Goal: Task Accomplishment & Management: Use online tool/utility

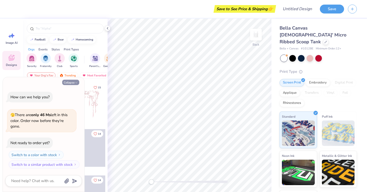
click at [71, 83] on button "Collapse" at bounding box center [70, 82] width 17 height 5
type textarea "x"
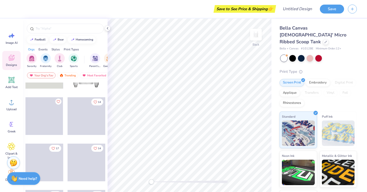
scroll to position [34, 0]
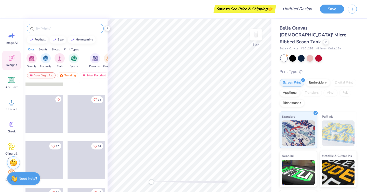
click at [66, 29] on input "text" at bounding box center [67, 28] width 65 height 5
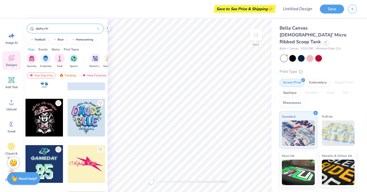
scroll to position [644, 0]
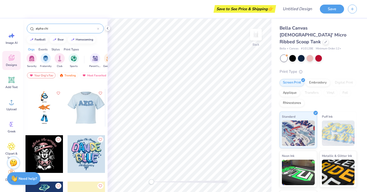
type input "alpha chi"
click at [68, 115] on div at bounding box center [49, 108] width 38 height 38
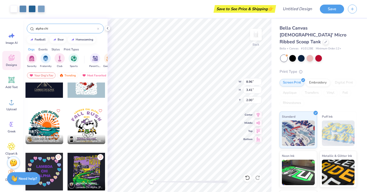
scroll to position [2913, 0]
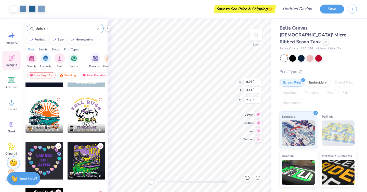
click at [98, 29] on icon at bounding box center [98, 29] width 2 height 2
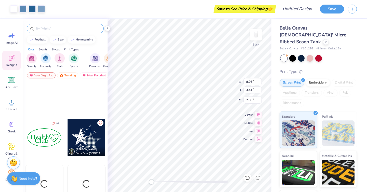
scroll to position [614, 0]
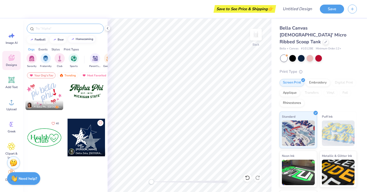
click at [88, 42] on button "homecoming" at bounding box center [82, 39] width 28 height 8
type input "homecoming"
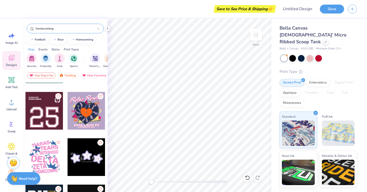
scroll to position [1200, 0]
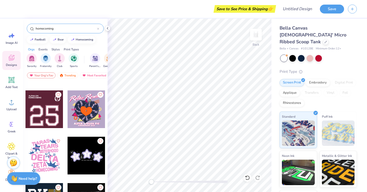
click at [53, 106] on div at bounding box center [45, 110] width 38 height 38
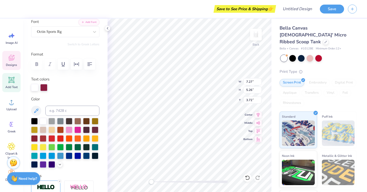
scroll to position [48, 0]
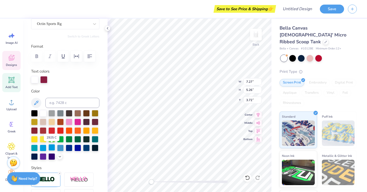
click at [50, 149] on div at bounding box center [51, 147] width 7 height 7
click at [58, 149] on div at bounding box center [60, 147] width 7 height 7
click at [60, 148] on div at bounding box center [60, 147] width 7 height 7
click at [52, 79] on div at bounding box center [52, 79] width 7 height 7
click at [55, 81] on div at bounding box center [52, 79] width 7 height 7
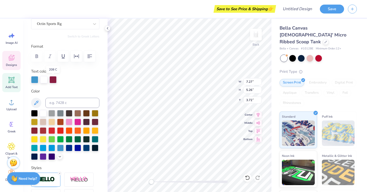
click at [55, 81] on div at bounding box center [52, 79] width 7 height 7
click at [54, 81] on div at bounding box center [52, 79] width 7 height 7
click at [66, 78] on div at bounding box center [65, 79] width 68 height 7
click at [53, 149] on div at bounding box center [51, 147] width 7 height 7
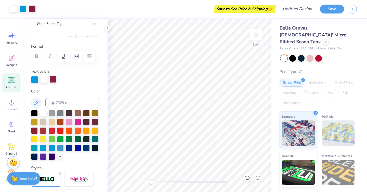
click at [53, 79] on div at bounding box center [52, 79] width 7 height 7
click at [67, 148] on div at bounding box center [69, 147] width 7 height 7
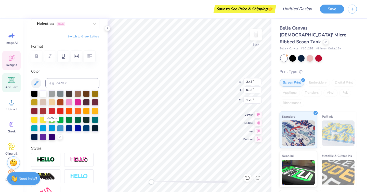
click at [54, 129] on div at bounding box center [51, 128] width 7 height 7
click at [62, 129] on div at bounding box center [60, 128] width 7 height 7
click at [69, 129] on div at bounding box center [69, 128] width 7 height 7
click at [91, 143] on div "Personalized Names Personalized Numbers Text Tool Add Font Font Helvetica Greek…" at bounding box center [65, 106] width 85 height 174
click at [68, 129] on div at bounding box center [69, 128] width 7 height 7
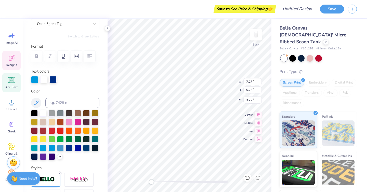
type input "2.43"
type input "0.35"
type input "1.29"
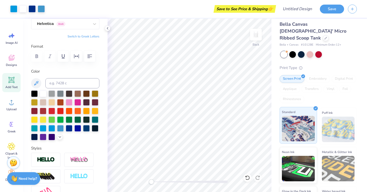
scroll to position [28, 0]
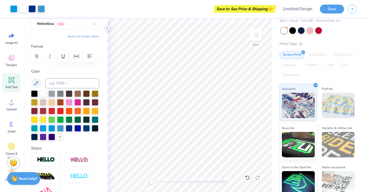
click at [107, 30] on icon at bounding box center [108, 28] width 4 height 4
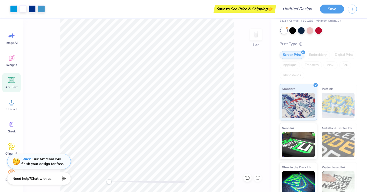
click at [8, 77] on icon at bounding box center [12, 80] width 8 height 8
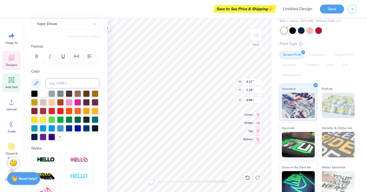
click at [10, 60] on icon at bounding box center [11, 59] width 5 height 4
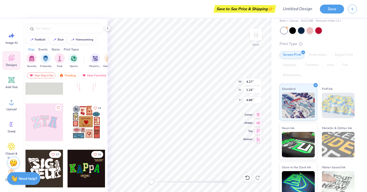
scroll to position [25, 0]
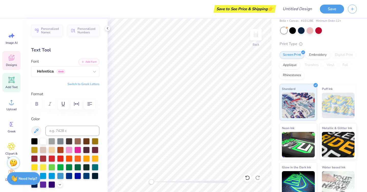
click at [9, 55] on icon at bounding box center [12, 58] width 8 height 8
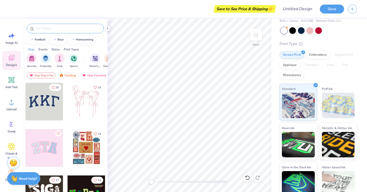
click at [55, 28] on input "text" at bounding box center [67, 28] width 65 height 5
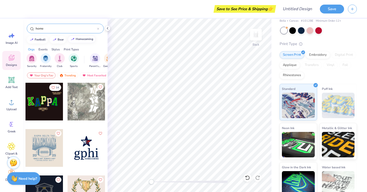
click at [85, 39] on div "homecoming" at bounding box center [85, 39] width 18 height 3
click at [76, 42] on button "homecoming" at bounding box center [82, 39] width 28 height 8
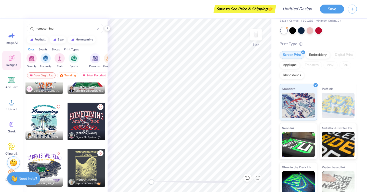
scroll to position [1845, 0]
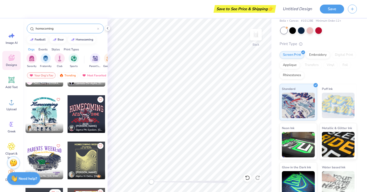
click at [35, 29] on input "homecoming" at bounding box center [66, 28] width 62 height 5
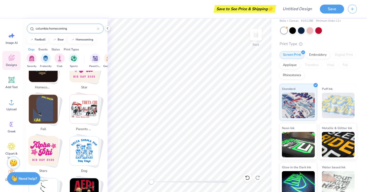
scroll to position [161, 0]
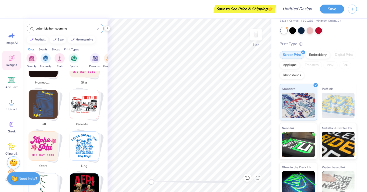
click at [71, 30] on input "columbia homecoming" at bounding box center [66, 28] width 62 height 5
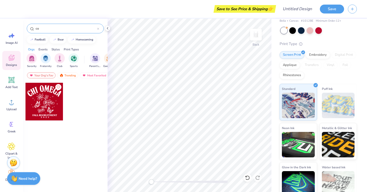
type input "c"
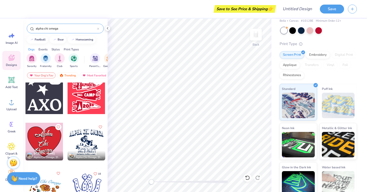
scroll to position [1769, 0]
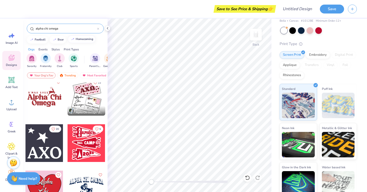
click at [83, 42] on button "homecoming" at bounding box center [82, 39] width 28 height 8
type input "homecoming"
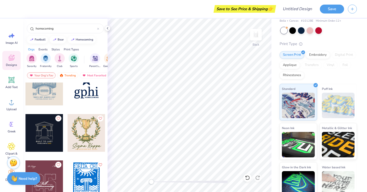
scroll to position [0, 0]
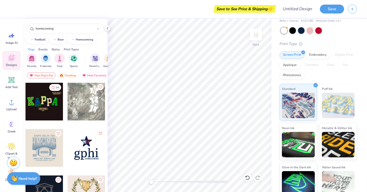
click at [59, 145] on div at bounding box center [45, 148] width 38 height 38
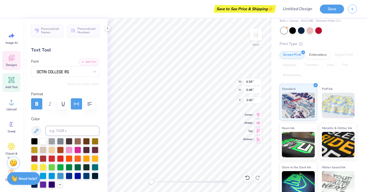
type textarea "Alpha chi omega"
type input "7.41"
type input "0.52"
type input "9.50"
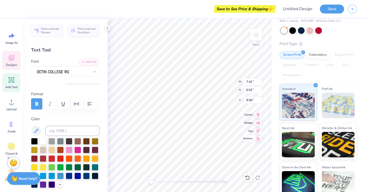
scroll to position [0, 3]
type textarea "“Once a SDT, Always a SDTv c,m”"
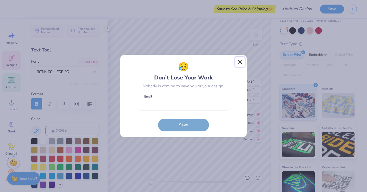
click at [239, 61] on button "Close" at bounding box center [240, 62] width 10 height 10
click at [239, 65] on div "😥 Don’t Lose Your Work Nobody is coming to save you or your design. Email is a …" at bounding box center [183, 96] width 367 height 192
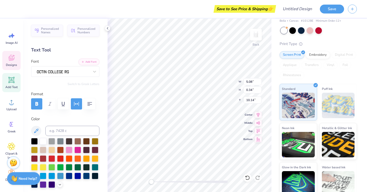
scroll to position [0, 0]
type textarea "GO lions"
type input "7.90"
type input "6.67"
type input "2.61"
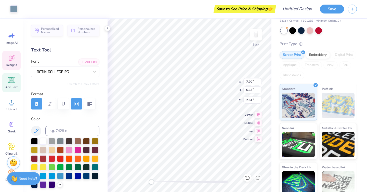
type input "7.80"
type input "3.18"
type input "3.48"
type input "2.00"
type input "7.90"
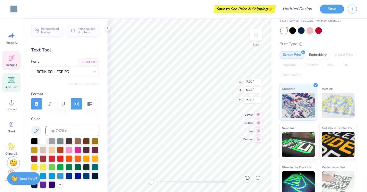
type input "6.67"
type input "2.00"
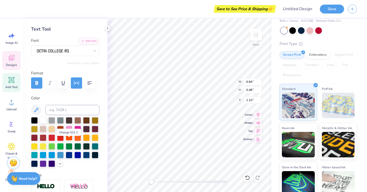
scroll to position [25, 0]
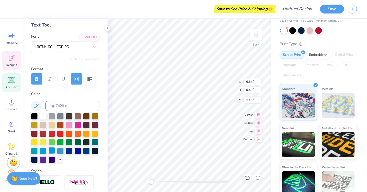
click at [50, 148] on div at bounding box center [51, 150] width 7 height 7
type input "7.90"
type input "6.67"
type input "2.00"
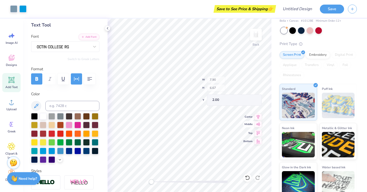
click at [258, 127] on div "Back W 7.90 H 6.67 Y 2.00 Center Middle Top Bottom" at bounding box center [190, 106] width 164 height 174
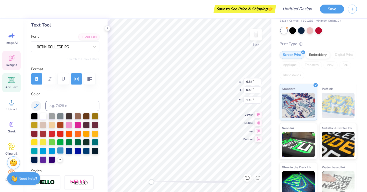
click at [63, 151] on div at bounding box center [60, 150] width 7 height 7
type input "7.90"
type input "6.67"
type input "2.00"
click at [59, 149] on div at bounding box center [60, 150] width 7 height 7
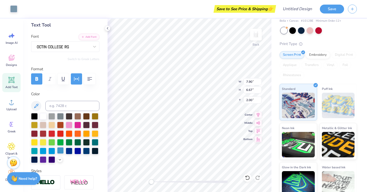
click at [60, 149] on div at bounding box center [60, 150] width 7 height 7
type input "6.84"
type input "0.48"
type input "1.10"
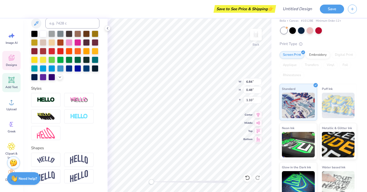
scroll to position [76, 0]
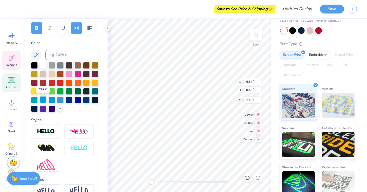
click at [44, 100] on div at bounding box center [43, 99] width 7 height 7
click at [51, 100] on div at bounding box center [51, 99] width 7 height 7
click at [55, 100] on div at bounding box center [51, 99] width 7 height 7
click at [75, 101] on div at bounding box center [78, 99] width 7 height 7
click at [71, 101] on div at bounding box center [69, 99] width 7 height 7
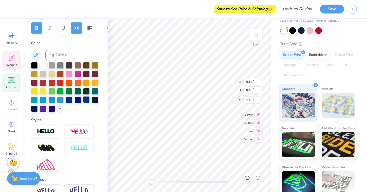
click at [87, 101] on div at bounding box center [86, 99] width 7 height 7
click at [89, 96] on div at bounding box center [65, 87] width 68 height 50
click at [86, 101] on div at bounding box center [86, 99] width 7 height 7
click at [86, 99] on div at bounding box center [86, 99] width 7 height 7
click at [60, 109] on icon at bounding box center [60, 108] width 4 height 4
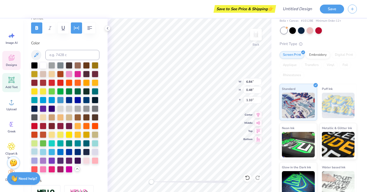
click at [32, 151] on div at bounding box center [34, 151] width 7 height 7
type input "7.90"
type input "6.67"
type input "2.00"
click at [248, 180] on icon at bounding box center [247, 178] width 5 height 5
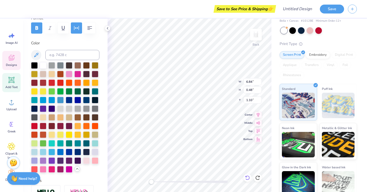
click at [248, 180] on icon at bounding box center [247, 178] width 5 height 5
click at [248, 179] on icon at bounding box center [247, 178] width 5 height 5
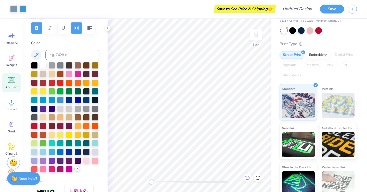
click at [248, 177] on icon at bounding box center [247, 178] width 5 height 5
click at [251, 177] on div at bounding box center [248, 178] width 8 height 8
click at [247, 177] on icon at bounding box center [247, 178] width 5 height 5
click at [246, 178] on icon at bounding box center [247, 178] width 5 height 5
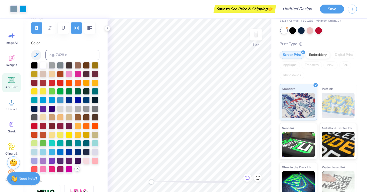
click at [246, 179] on icon at bounding box center [247, 178] width 5 height 5
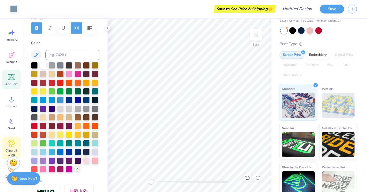
click at [12, 146] on icon at bounding box center [11, 144] width 7 height 8
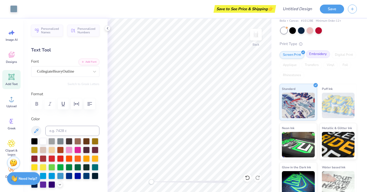
click at [314, 51] on div "Embroidery" at bounding box center [318, 55] width 24 height 8
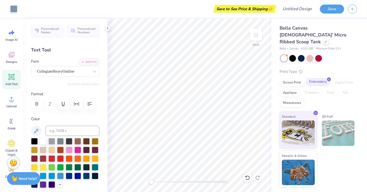
scroll to position [0, 0]
click at [297, 78] on div "Screen Print" at bounding box center [292, 82] width 25 height 8
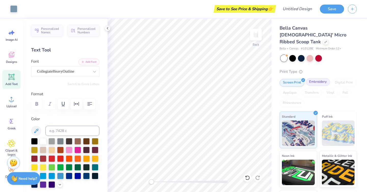
click at [316, 78] on div "Embroidery" at bounding box center [318, 82] width 24 height 8
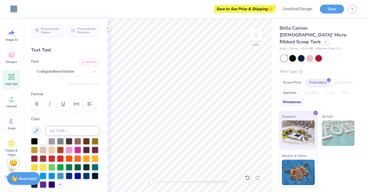
click at [292, 99] on div "Rhinestones" at bounding box center [292, 103] width 25 height 8
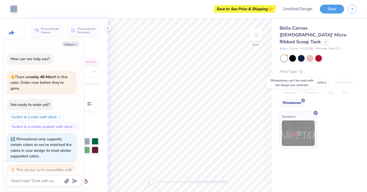
scroll to position [71, 0]
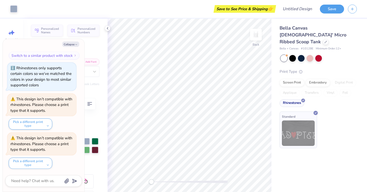
click at [76, 41] on div "Collapse How can we help you? 🫣 There are only 46 Ms left in this color. Order …" at bounding box center [44, 115] width 82 height 153
click at [76, 45] on icon "button" at bounding box center [76, 44] width 3 height 3
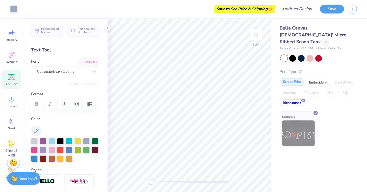
click at [294, 78] on div "Screen Print" at bounding box center [292, 82] width 25 height 8
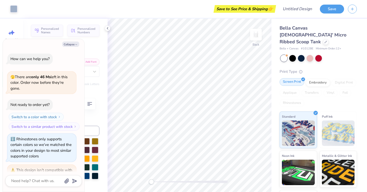
scroll to position [102, 0]
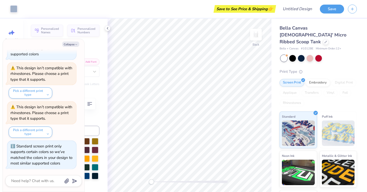
click at [100, 86] on div "Personalized Names Personalized Numbers Text Tool Add Font Font CollegiateHeavy…" at bounding box center [65, 106] width 85 height 174
click at [70, 43] on button "Collapse" at bounding box center [70, 44] width 17 height 5
type textarea "x"
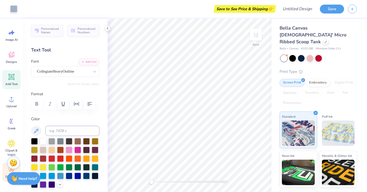
click at [6, 172] on div "Decorate" at bounding box center [11, 172] width 18 height 19
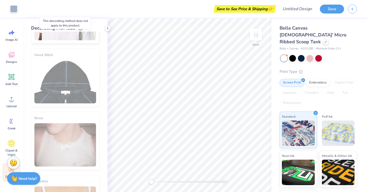
scroll to position [286, 0]
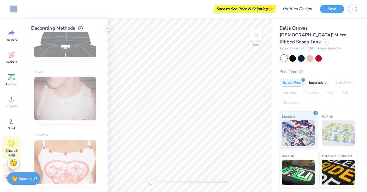
click at [14, 147] on icon at bounding box center [11, 144] width 7 height 8
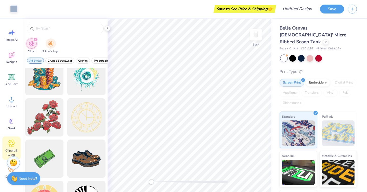
scroll to position [65, 0]
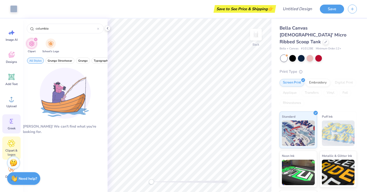
type input "columbia"
click at [10, 126] on div "Greek" at bounding box center [11, 124] width 18 height 19
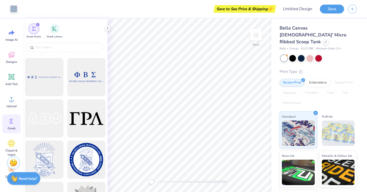
scroll to position [1444, 0]
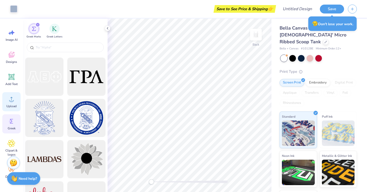
click at [20, 98] on div "Upload" at bounding box center [11, 101] width 18 height 19
click at [8, 59] on div "Designs" at bounding box center [11, 57] width 18 height 19
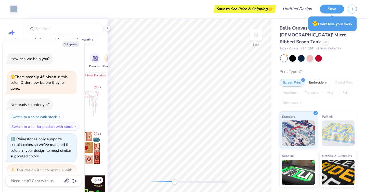
scroll to position [133, 0]
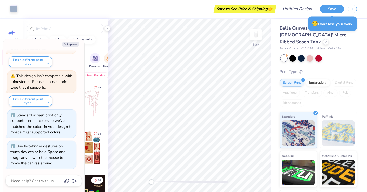
click at [145, 183] on div "Back" at bounding box center [190, 106] width 164 height 174
click at [254, 32] on img at bounding box center [256, 34] width 20 height 20
click at [70, 43] on button "Collapse" at bounding box center [70, 44] width 17 height 5
type textarea "x"
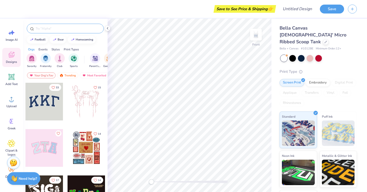
click at [65, 28] on input "text" at bounding box center [67, 28] width 65 height 5
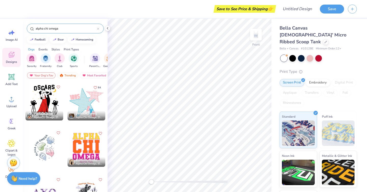
scroll to position [2, 0]
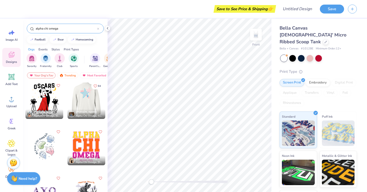
type input "alpha chi omega"
click at [68, 104] on div at bounding box center [49, 100] width 38 height 38
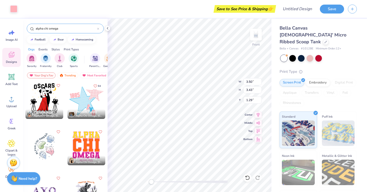
type input "3.40"
type input "3.32"
type input "1.37"
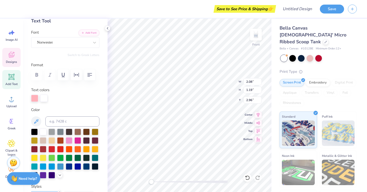
scroll to position [41, 0]
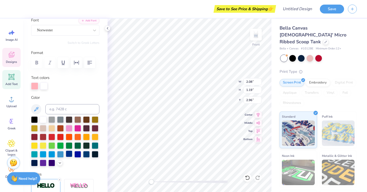
click at [68, 157] on div at bounding box center [69, 154] width 7 height 7
click at [44, 83] on div at bounding box center [43, 85] width 7 height 7
click at [77, 156] on div at bounding box center [78, 154] width 7 height 7
click at [53, 154] on div at bounding box center [51, 154] width 7 height 7
type input "3.50"
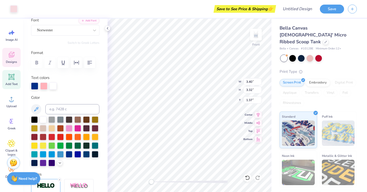
type input "3.43"
type input "1.29"
click at [78, 153] on div at bounding box center [78, 154] width 7 height 7
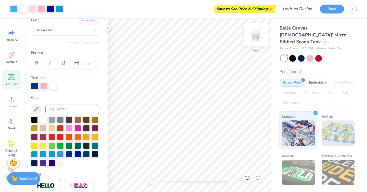
click at [254, 37] on img at bounding box center [256, 34] width 20 height 20
